Goal: Task Accomplishment & Management: Use online tool/utility

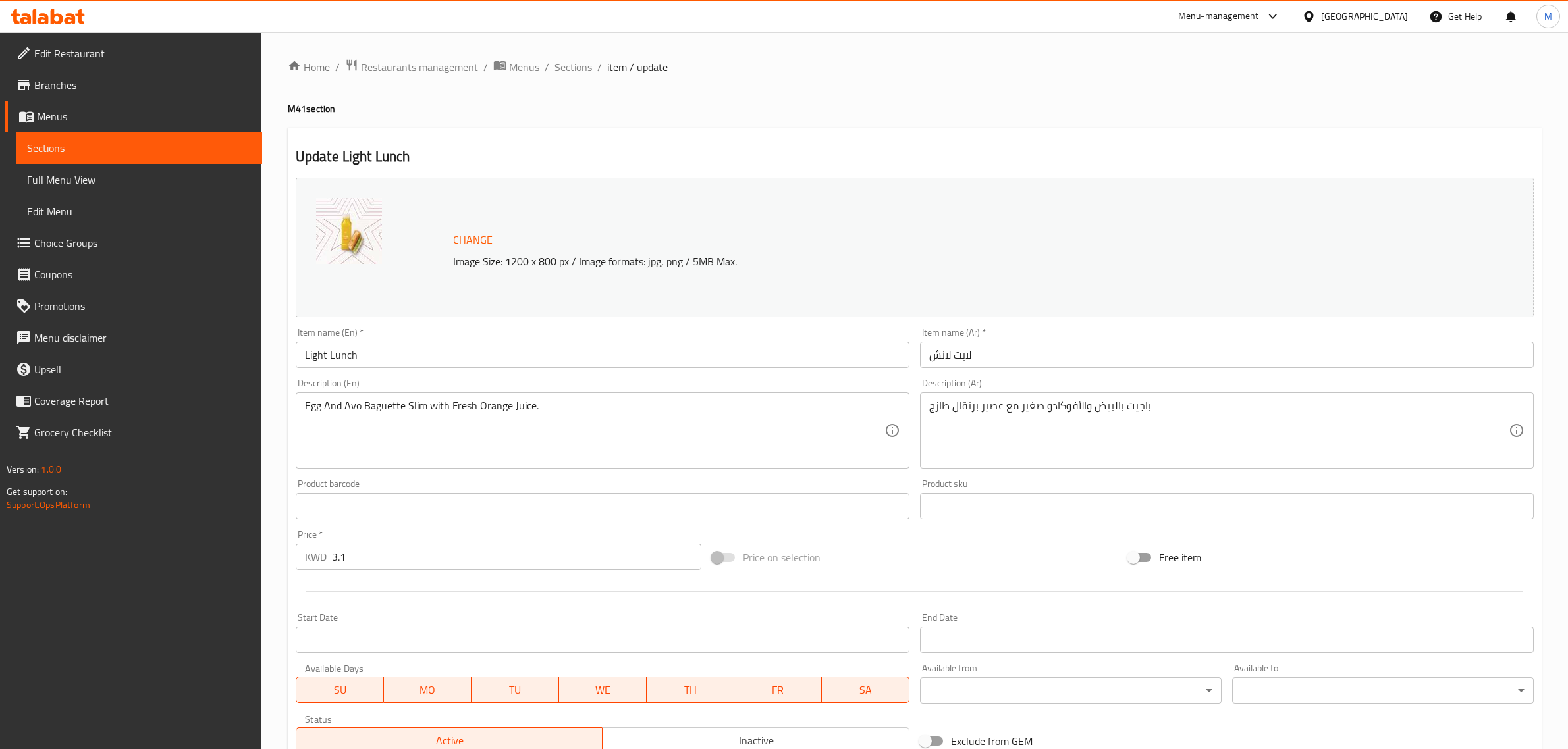
scroll to position [198, 0]
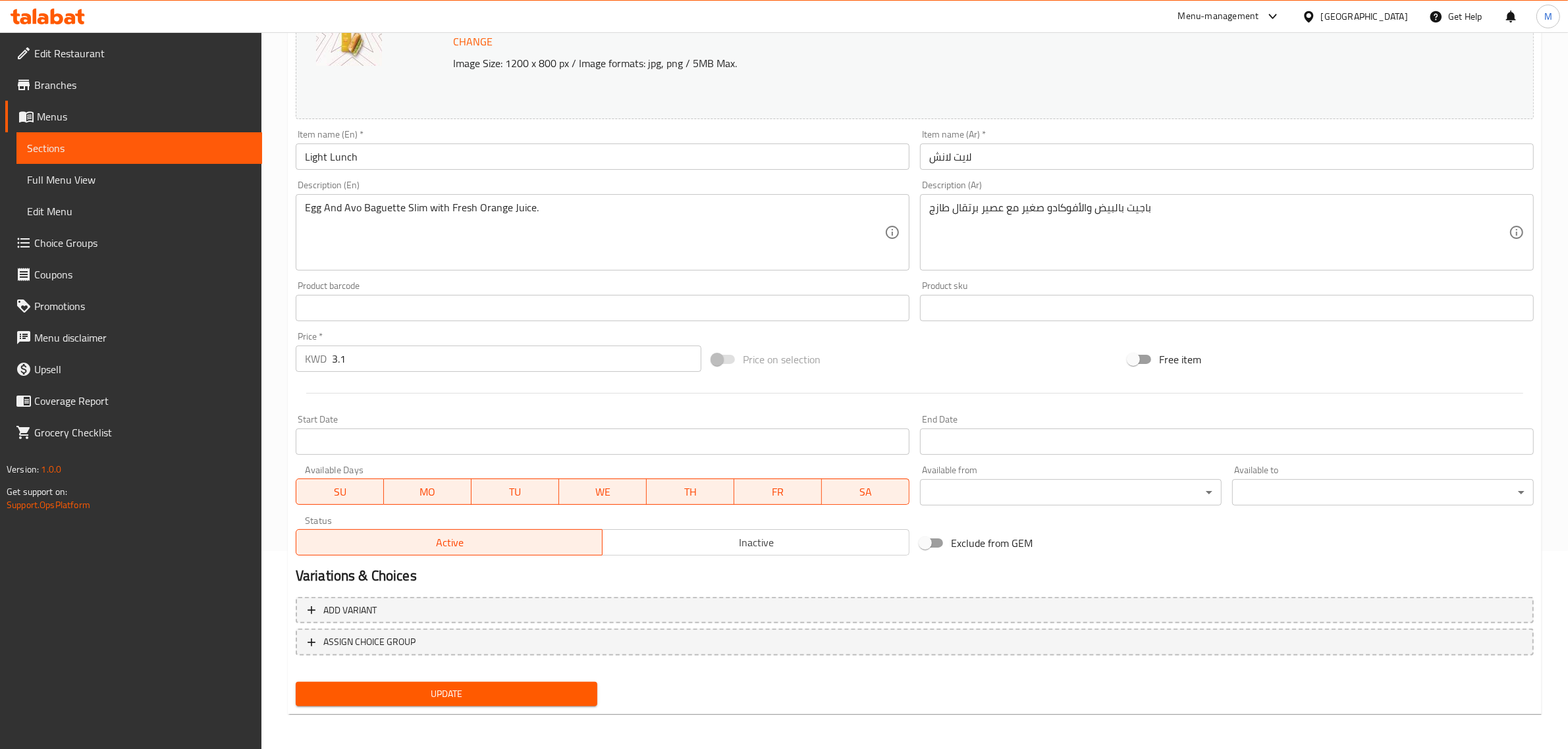
click at [1281, 18] on div at bounding box center [1270, 16] width 22 height 16
click at [1220, 82] on div "Agent Campaigns Center" at bounding box center [1204, 88] width 99 height 15
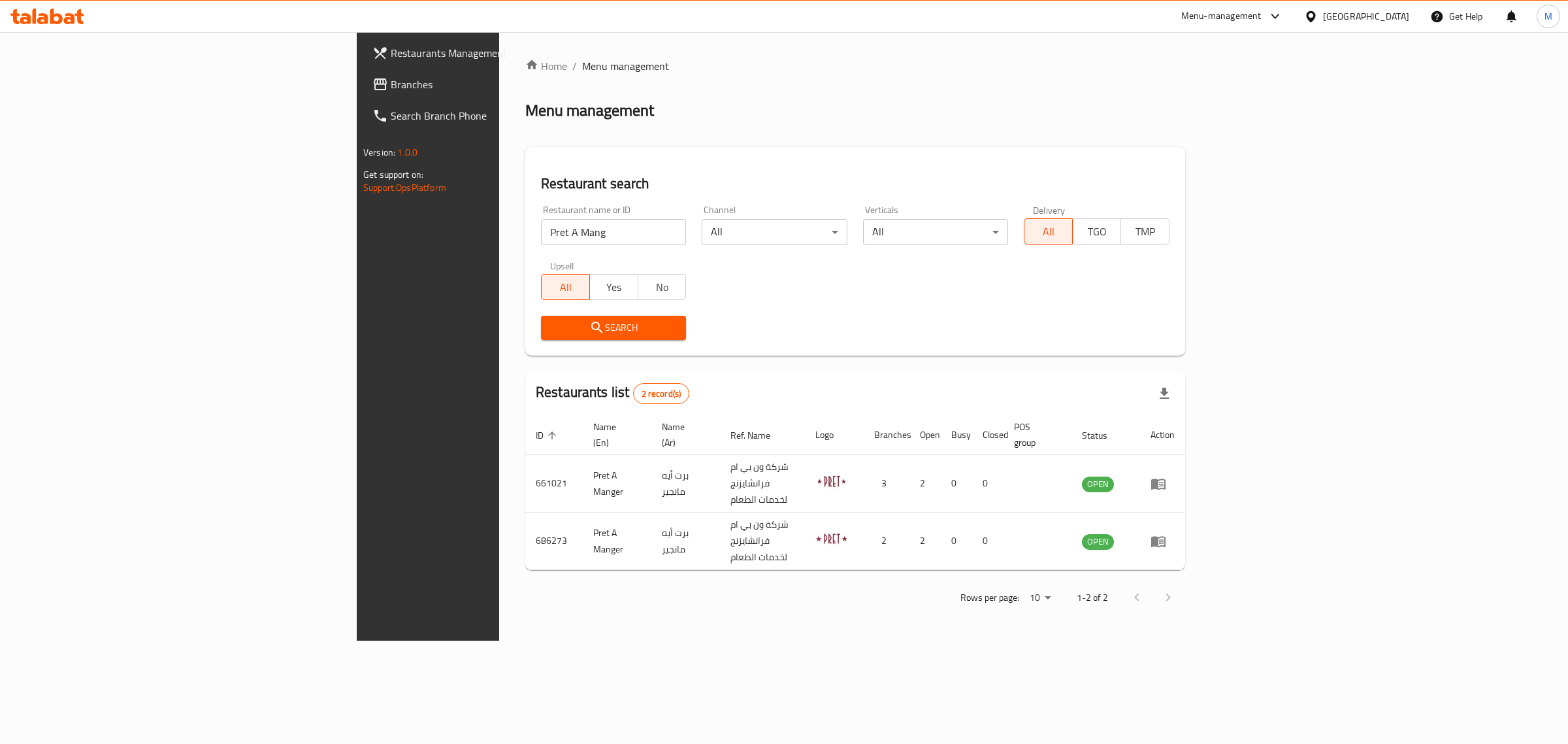
click at [1262, 18] on div "Menu-management" at bounding box center [1221, 16] width 80 height 16
click at [1186, 232] on div "Restaurant-Management" at bounding box center [1209, 229] width 102 height 15
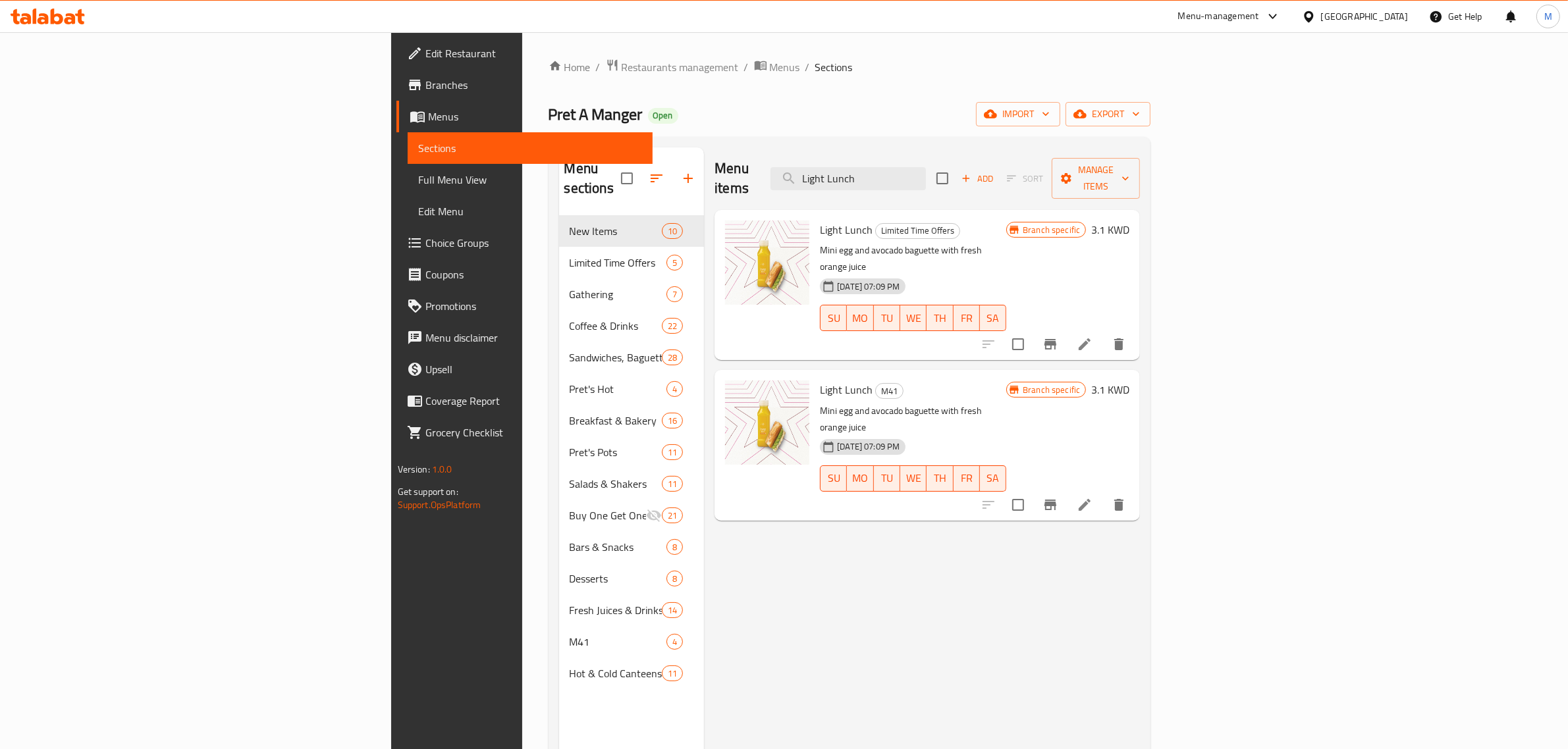
click at [1281, 12] on div at bounding box center [1272, 16] width 16 height 16
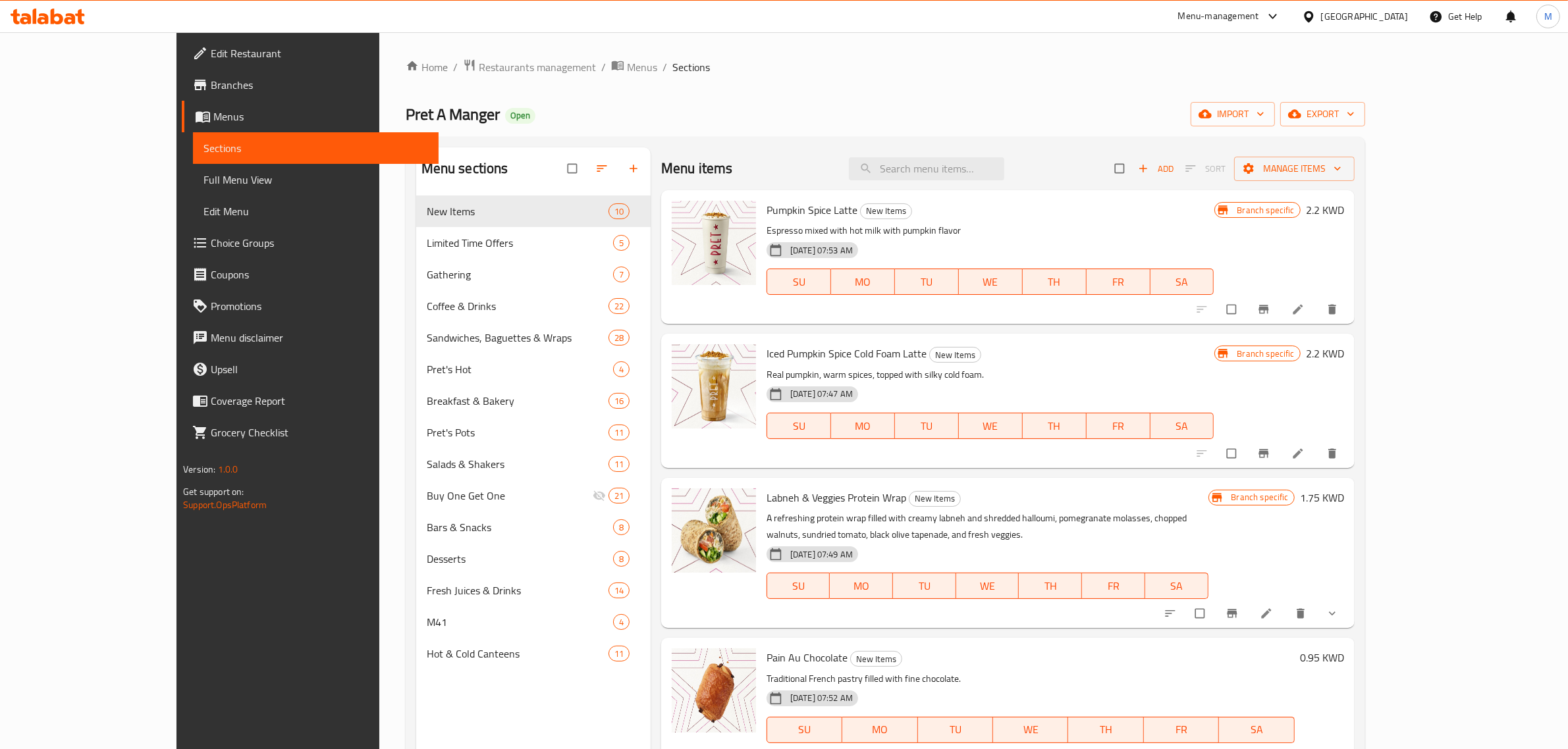
click at [1292, 17] on div "Menu-management" at bounding box center [1229, 16] width 124 height 32
click at [1281, 17] on div at bounding box center [1270, 16] width 22 height 16
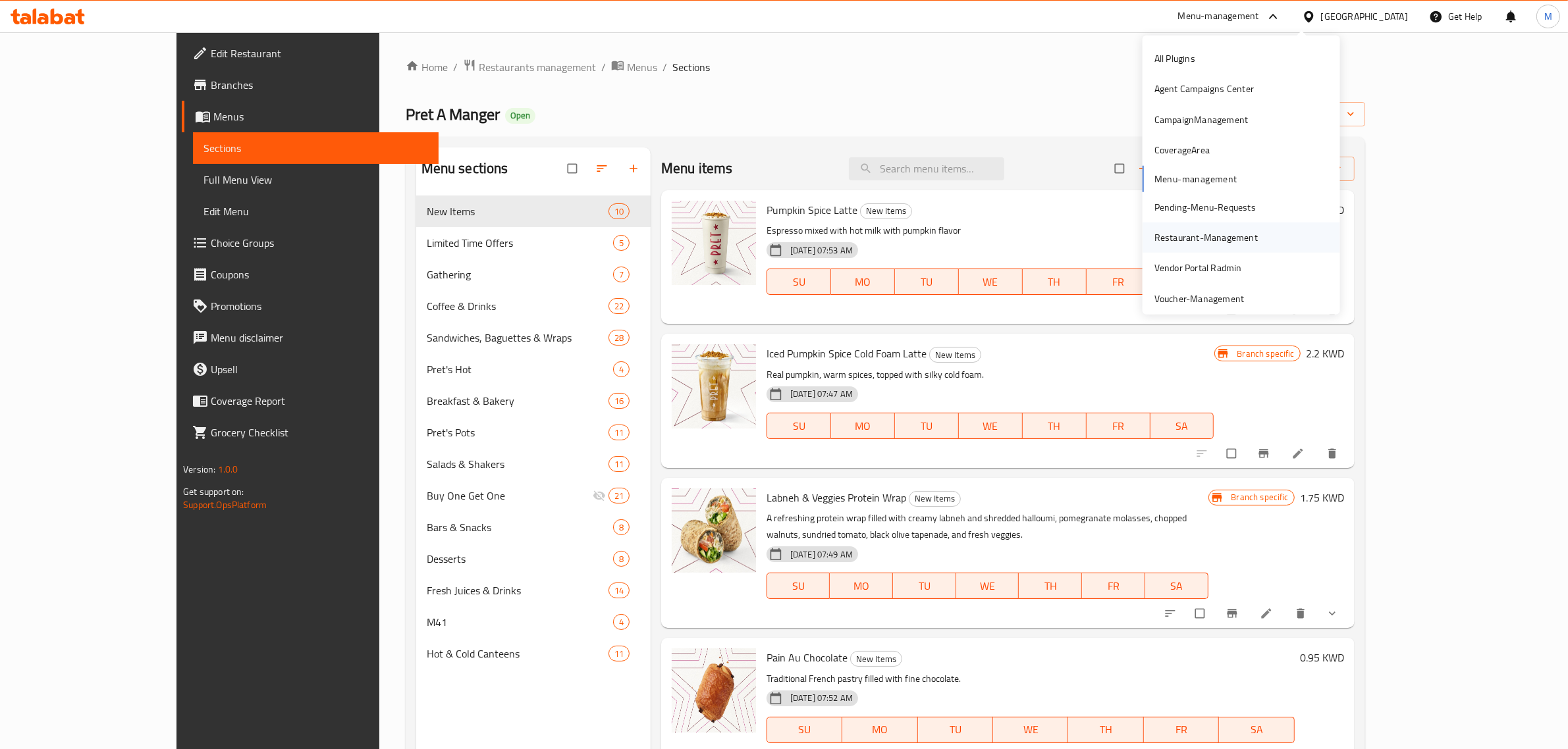
click at [1216, 237] on div "Restaurant-Management" at bounding box center [1206, 238] width 103 height 15
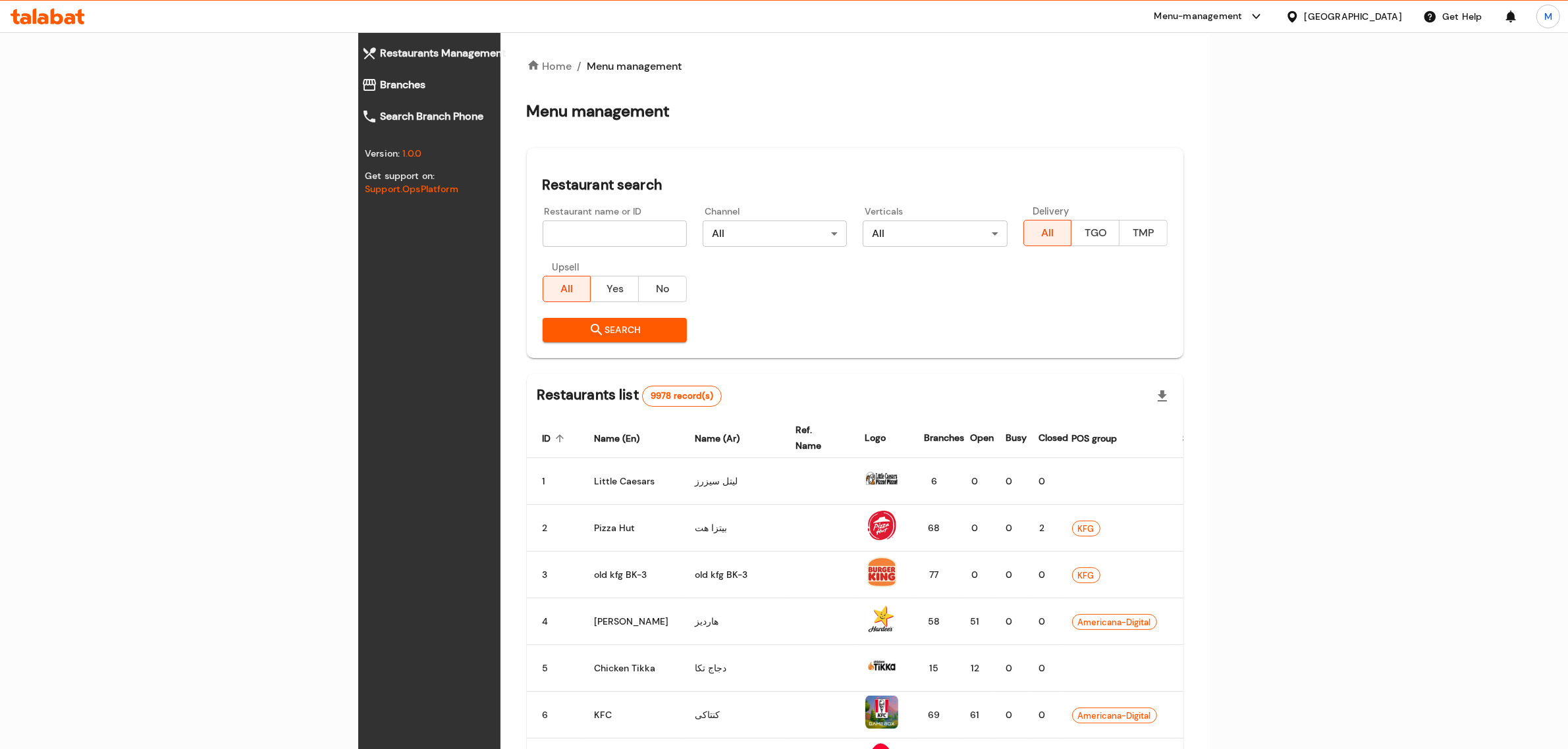
click at [542, 218] on div "Restaurant name or ID Restaurant name or ID" at bounding box center [614, 227] width 144 height 40
click at [542, 237] on input "search" at bounding box center [614, 234] width 144 height 26
type input "right bite"
click button "Search" at bounding box center [614, 330] width 144 height 25
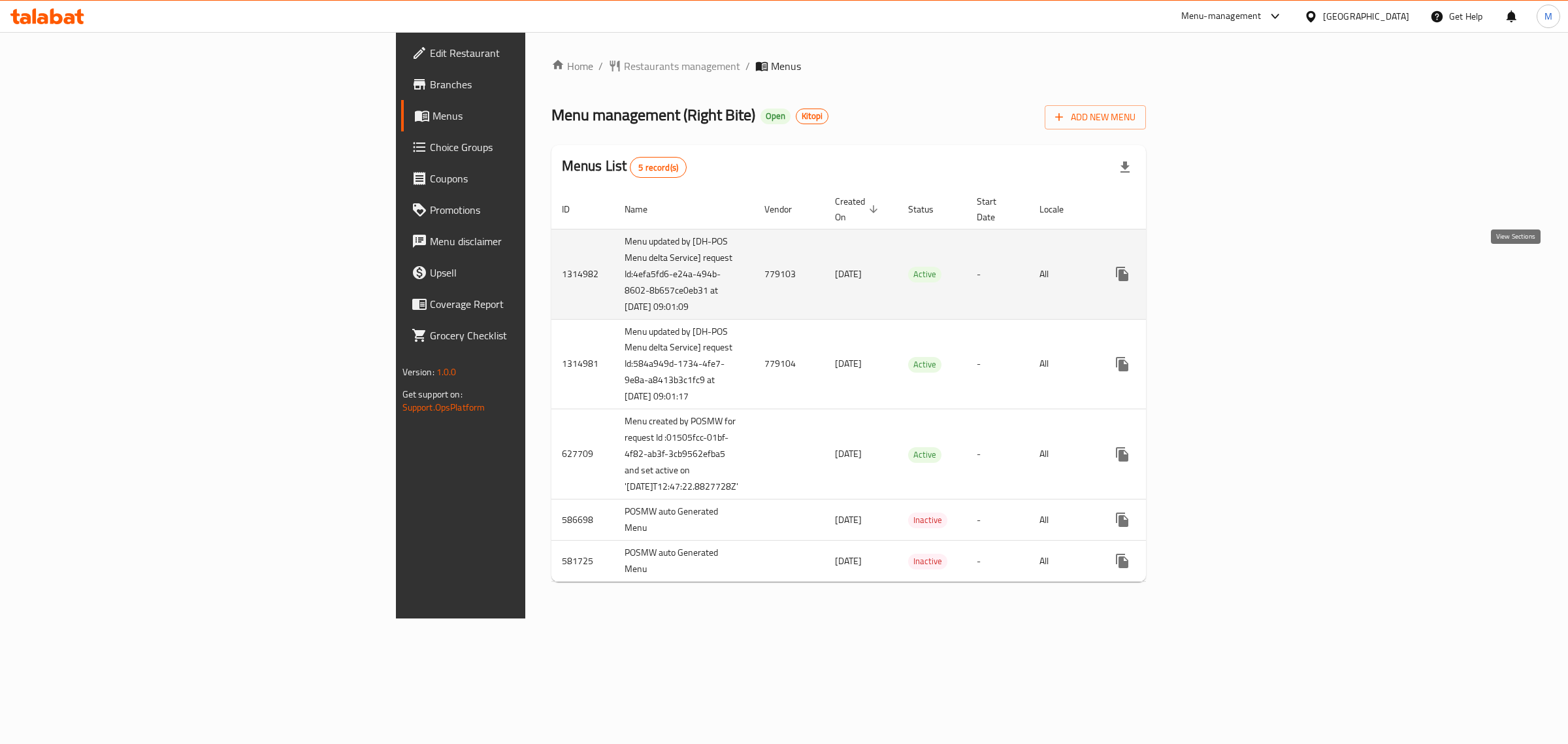
click at [1224, 268] on icon "enhanced table" at bounding box center [1217, 273] width 16 height 16
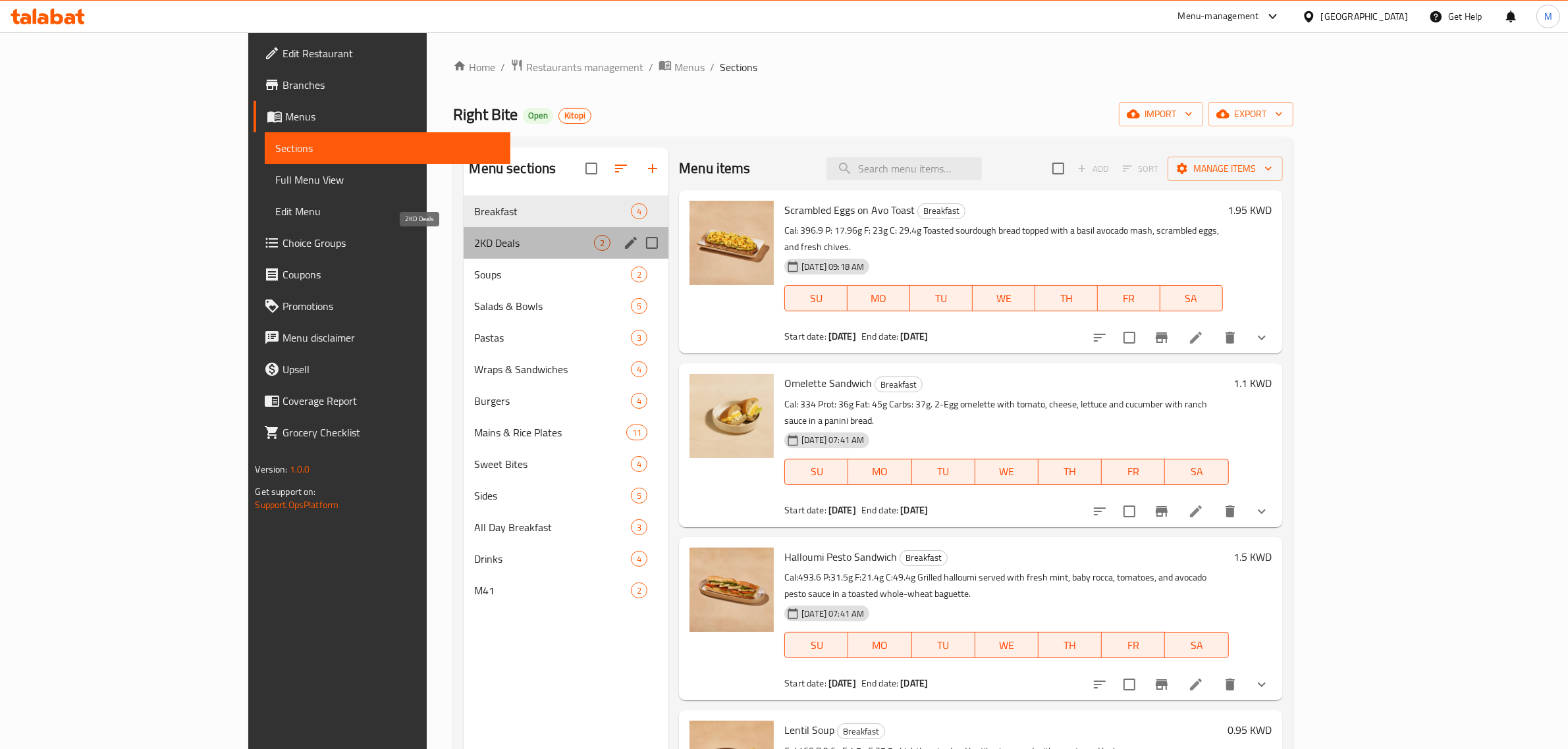
click at [475, 247] on span "2KD Deals" at bounding box center [534, 243] width 120 height 16
